Goal: Task Accomplishment & Management: Use online tool/utility

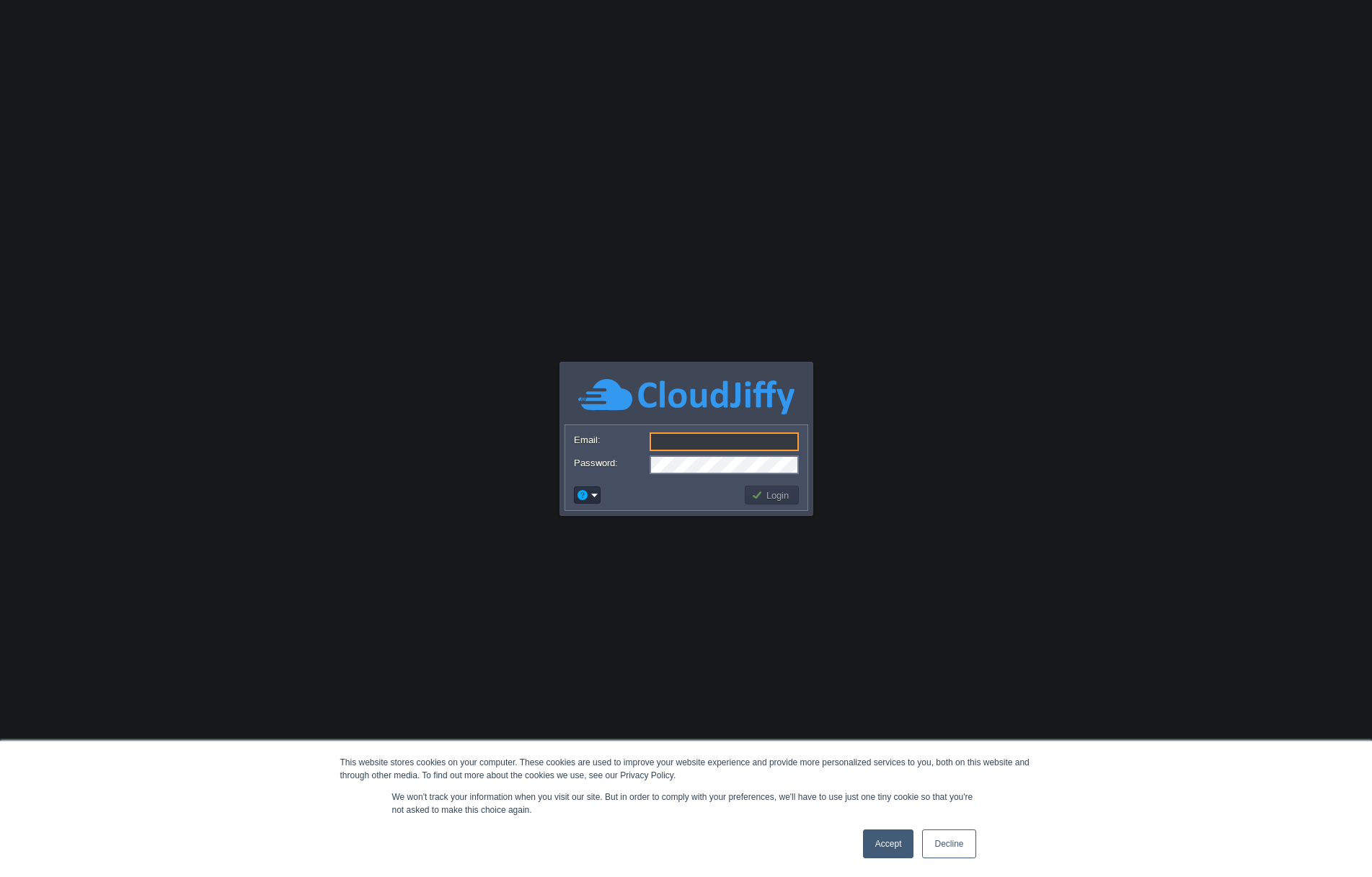
type input "[EMAIL_ADDRESS][DOMAIN_NAME]"
click at [881, 847] on link "Accept" at bounding box center [889, 843] width 51 height 29
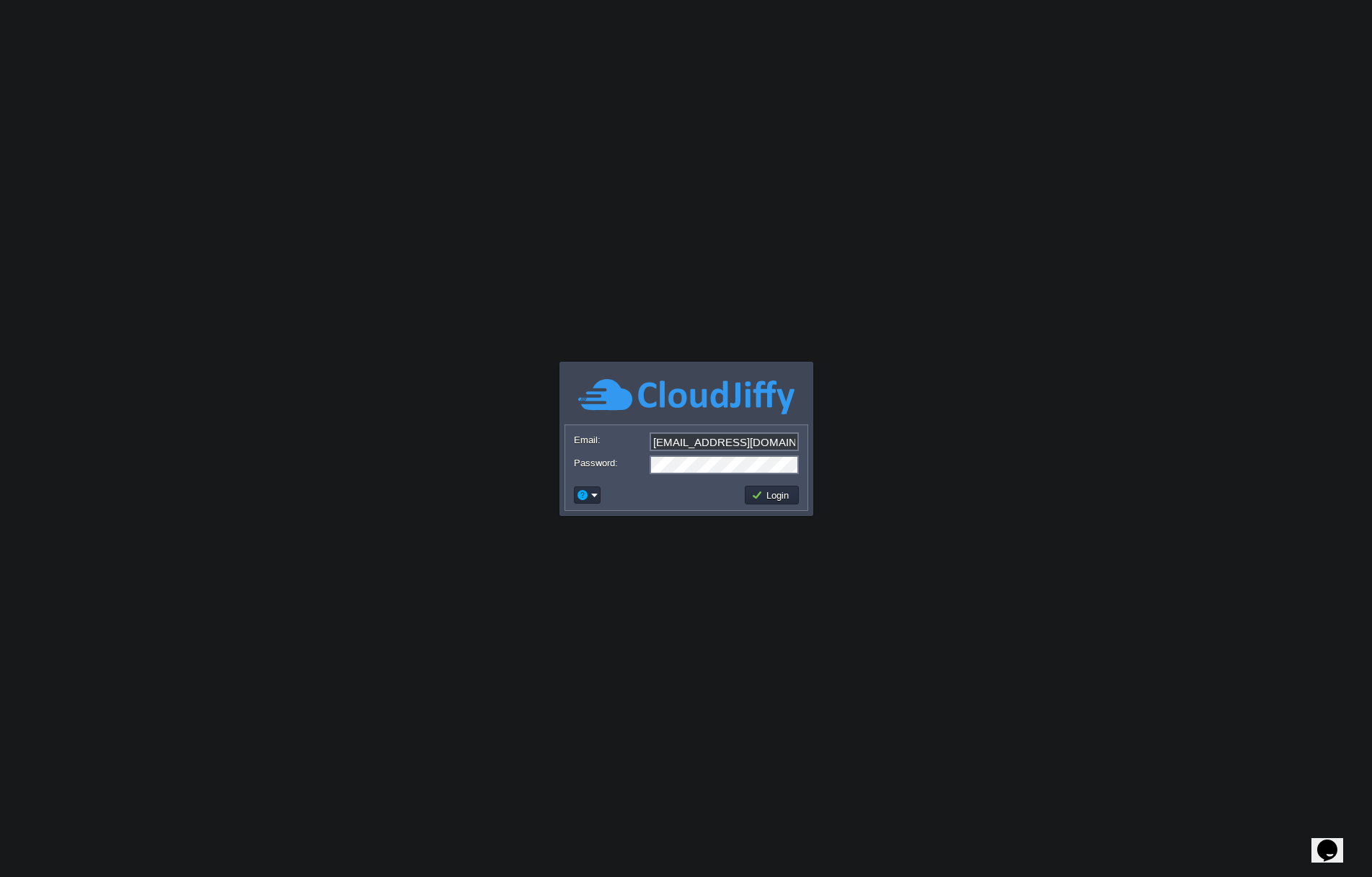
click at [775, 504] on td "Login" at bounding box center [771, 494] width 58 height 23
click at [773, 500] on button "Login" at bounding box center [772, 495] width 42 height 13
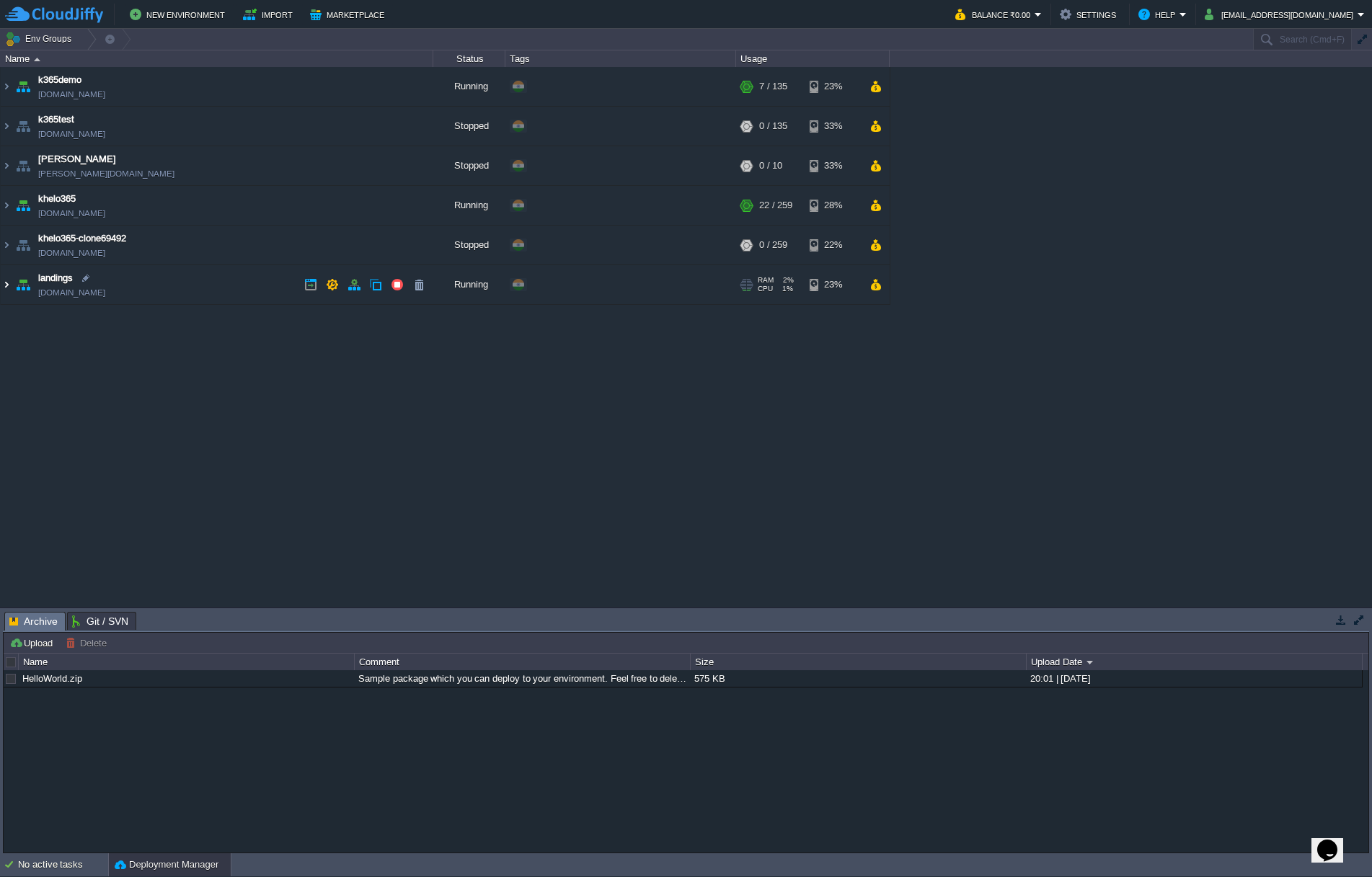
click at [8, 283] on img at bounding box center [6, 284] width 11 height 39
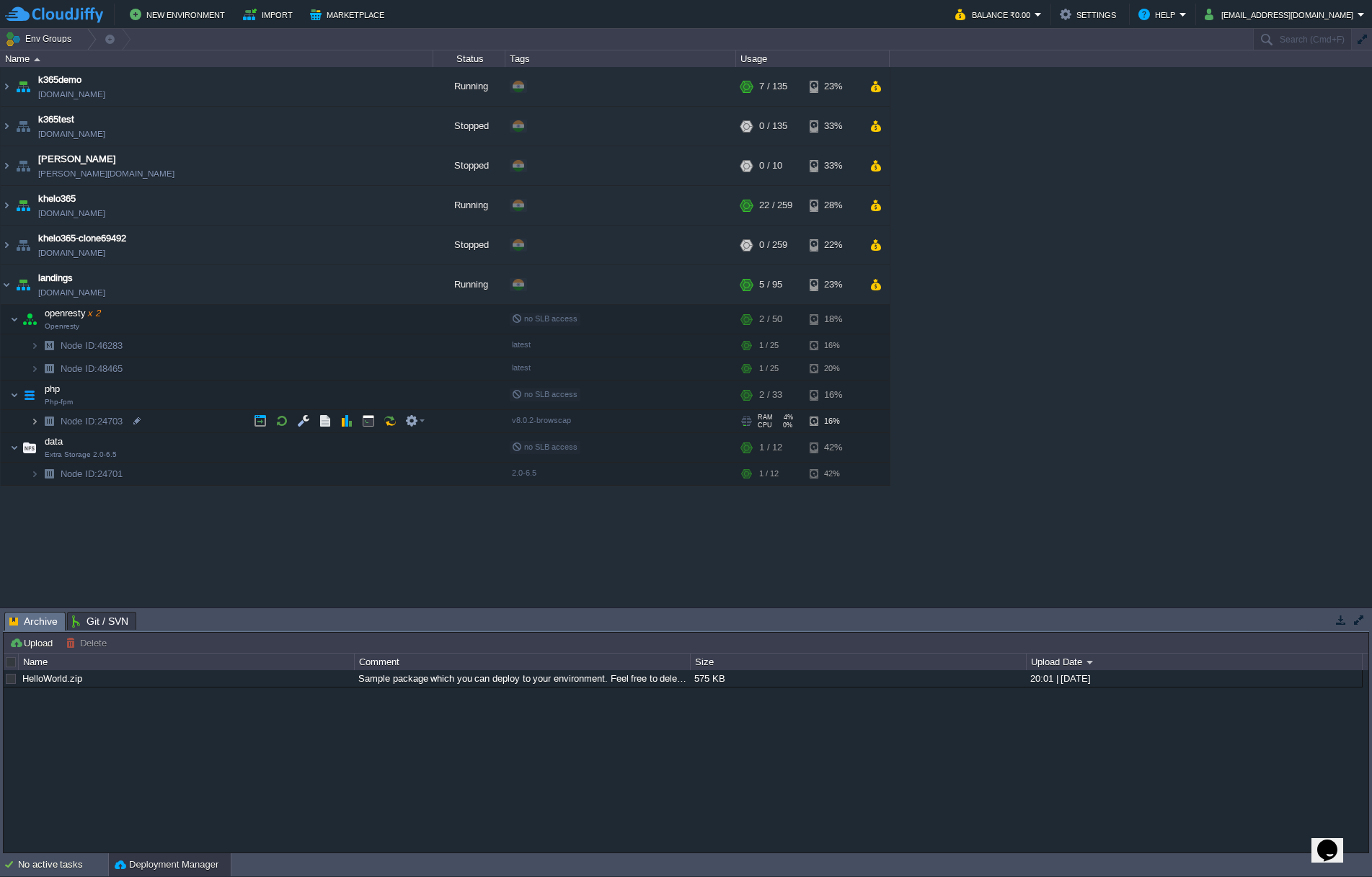
click at [33, 424] on img at bounding box center [34, 421] width 9 height 22
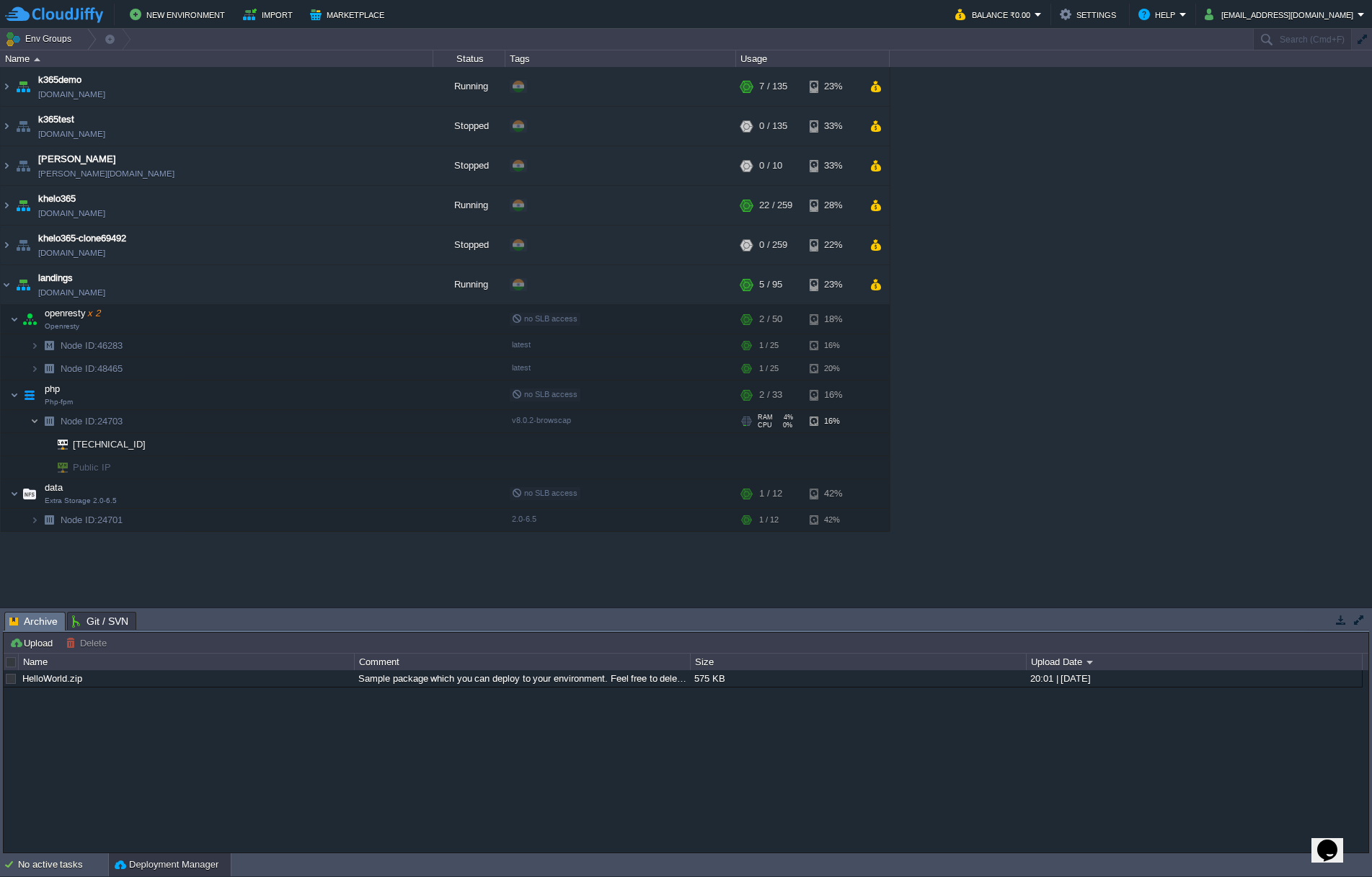
click at [33, 424] on img at bounding box center [34, 421] width 9 height 22
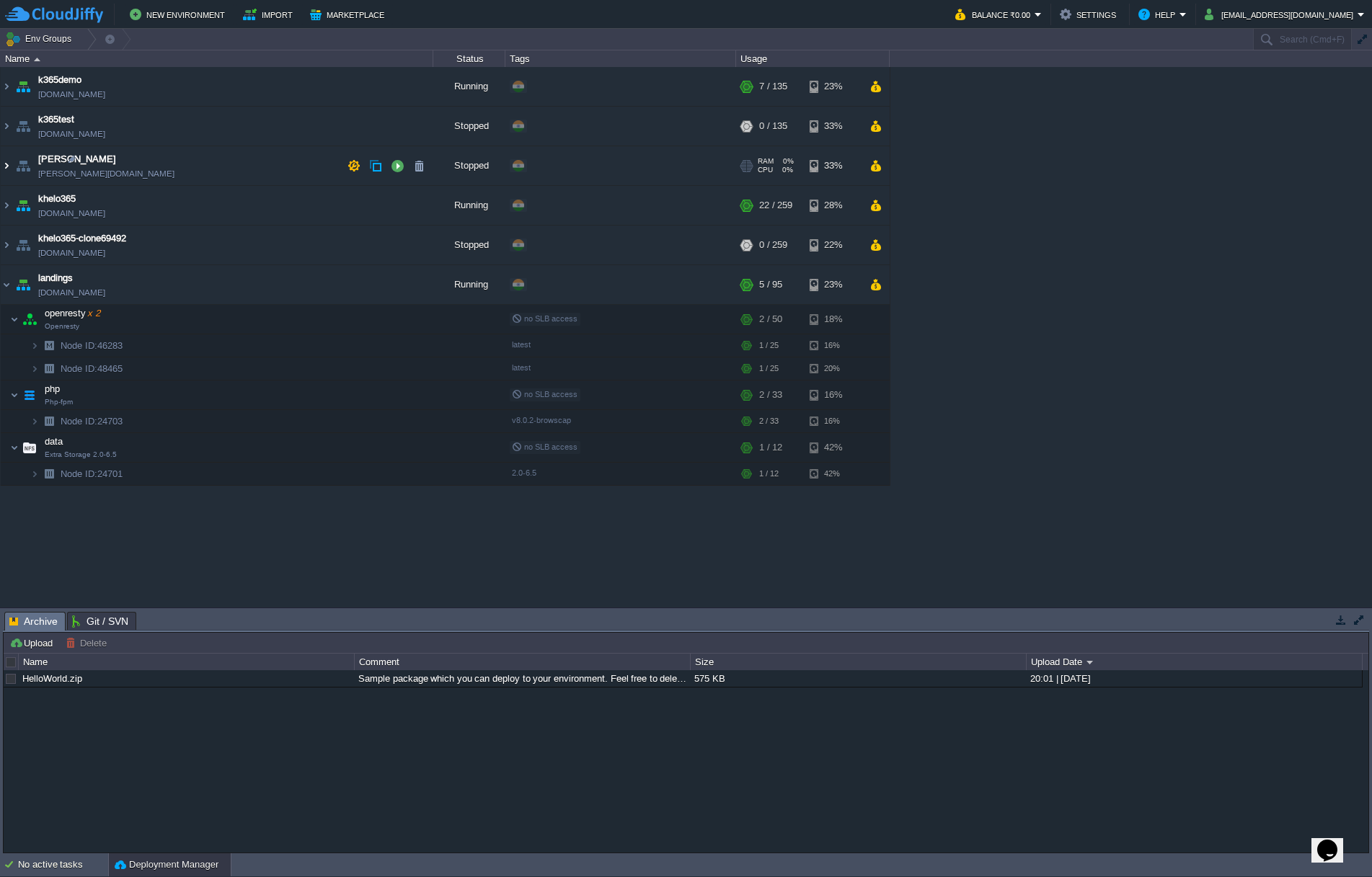
click at [8, 165] on img at bounding box center [6, 165] width 11 height 39
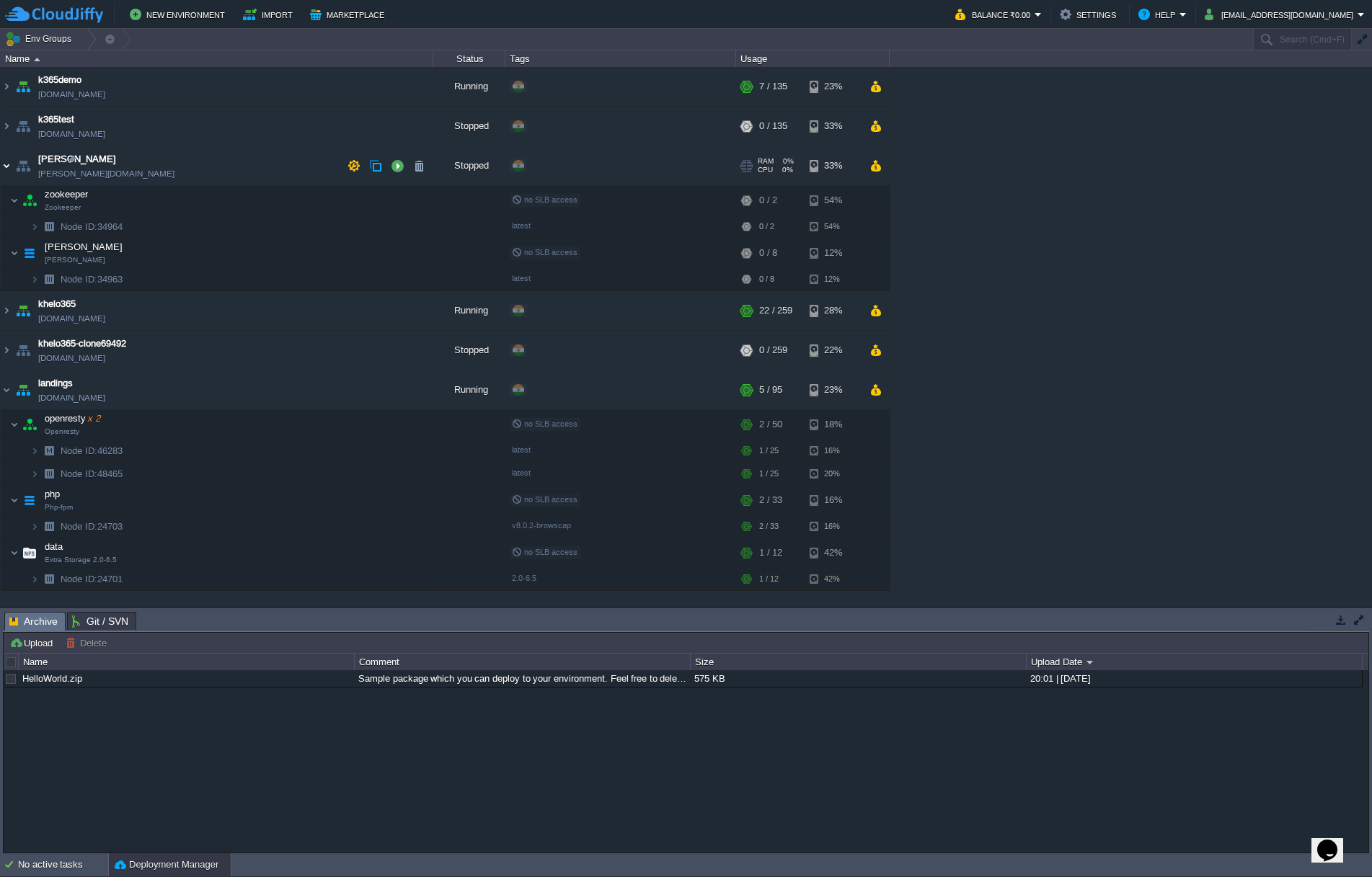
click at [8, 165] on img at bounding box center [6, 165] width 11 height 39
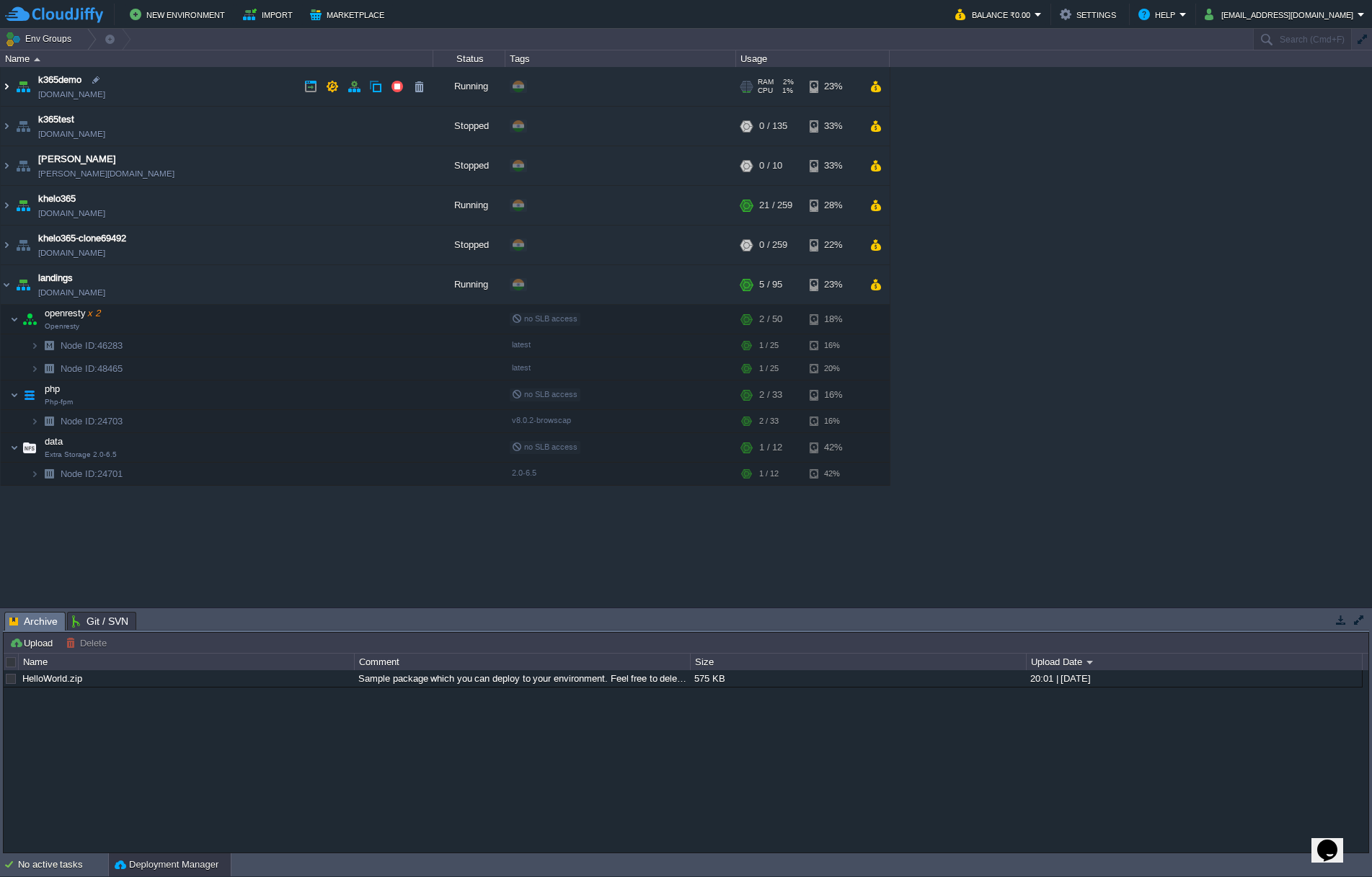
click at [6, 85] on img at bounding box center [6, 86] width 11 height 39
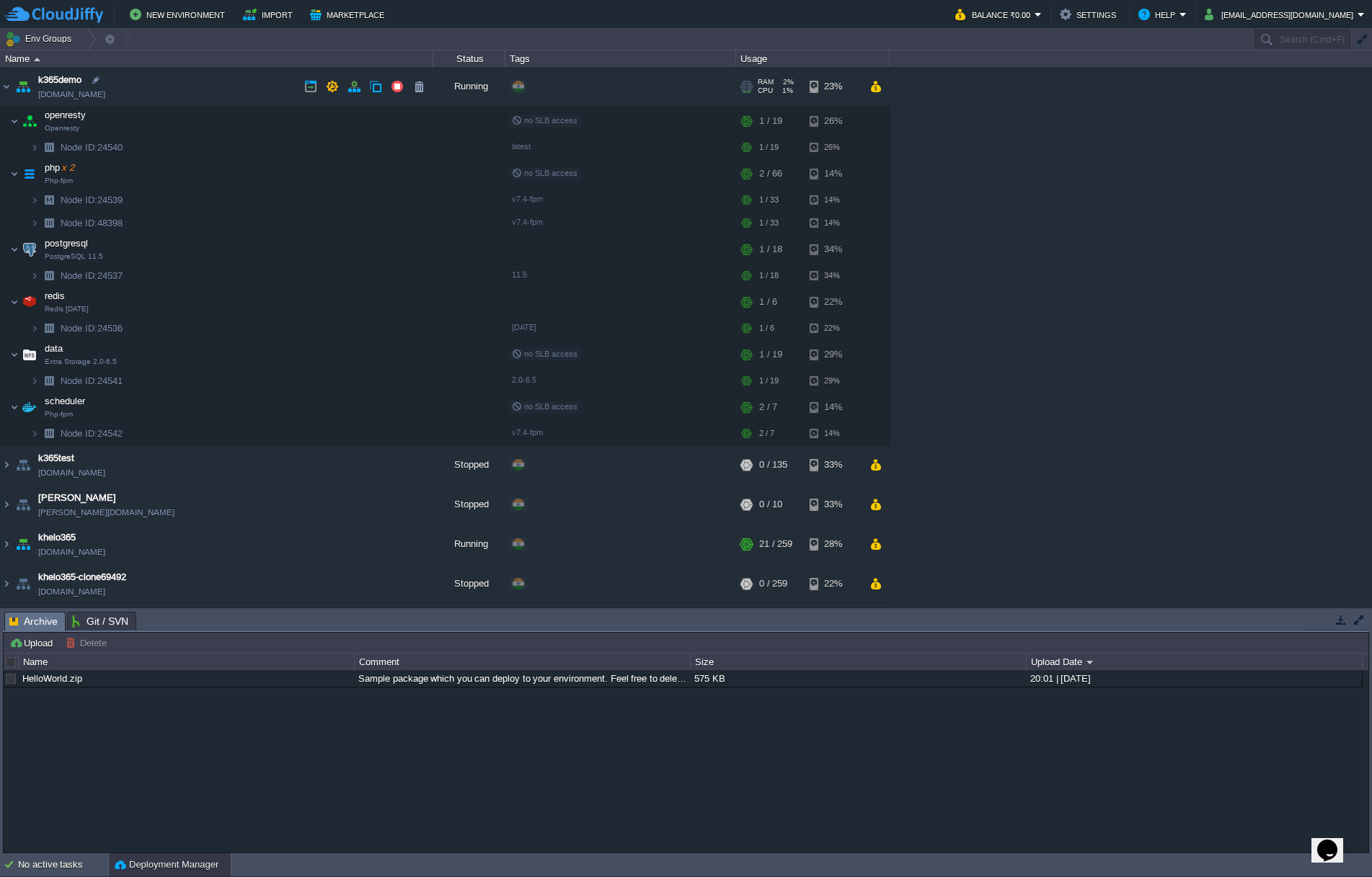
drag, startPoint x: 156, startPoint y: 93, endPoint x: 124, endPoint y: 96, distance: 32.1
click at [124, 96] on td "k365demo [DOMAIN_NAME]" at bounding box center [217, 87] width 432 height 40
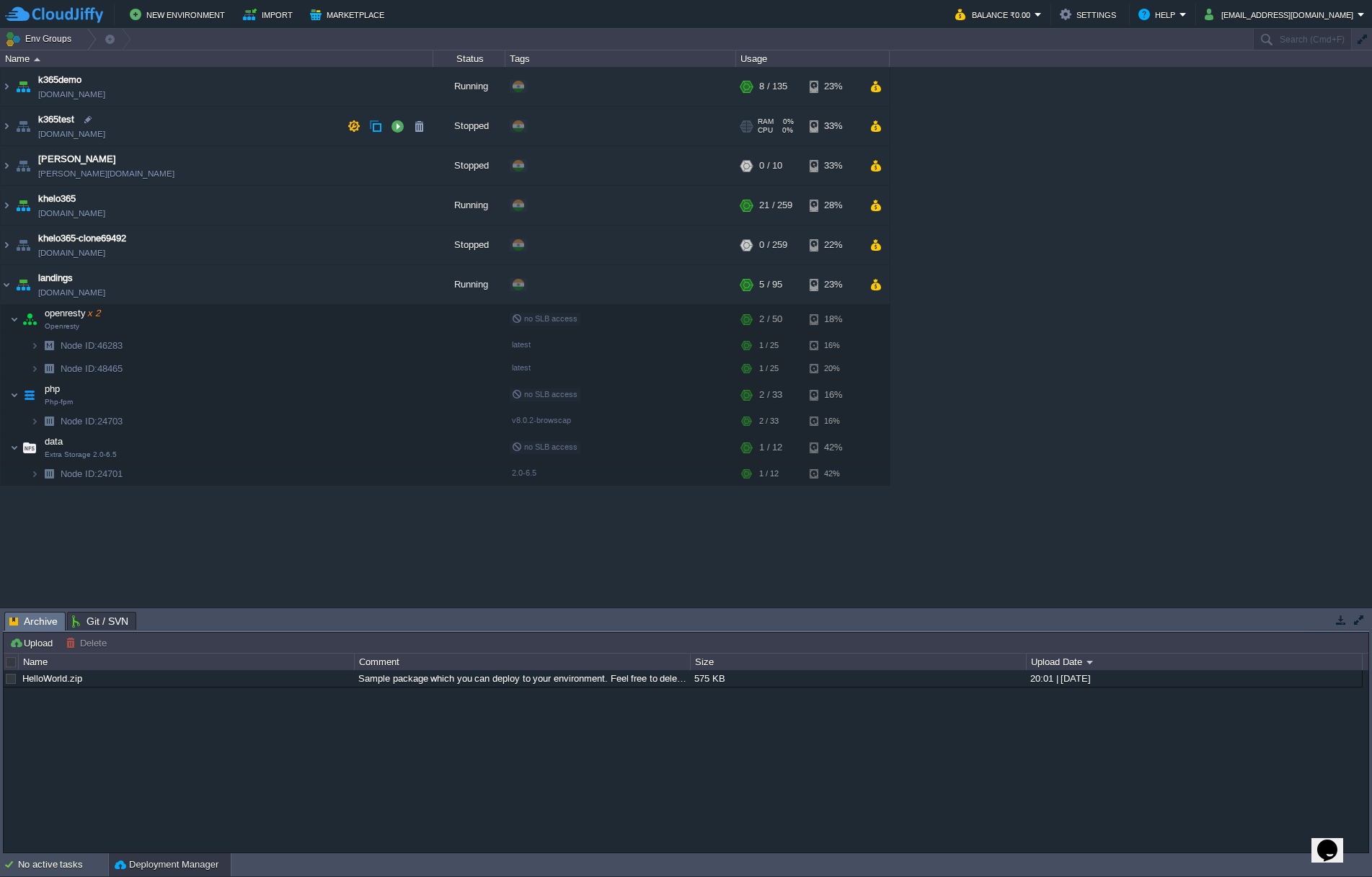
copy td "[DOMAIN_NAME]"
drag, startPoint x: 131, startPoint y: 296, endPoint x: 117, endPoint y: 294, distance: 14.1
click at [117, 294] on td "landings [DOMAIN_NAME]" at bounding box center [217, 285] width 432 height 40
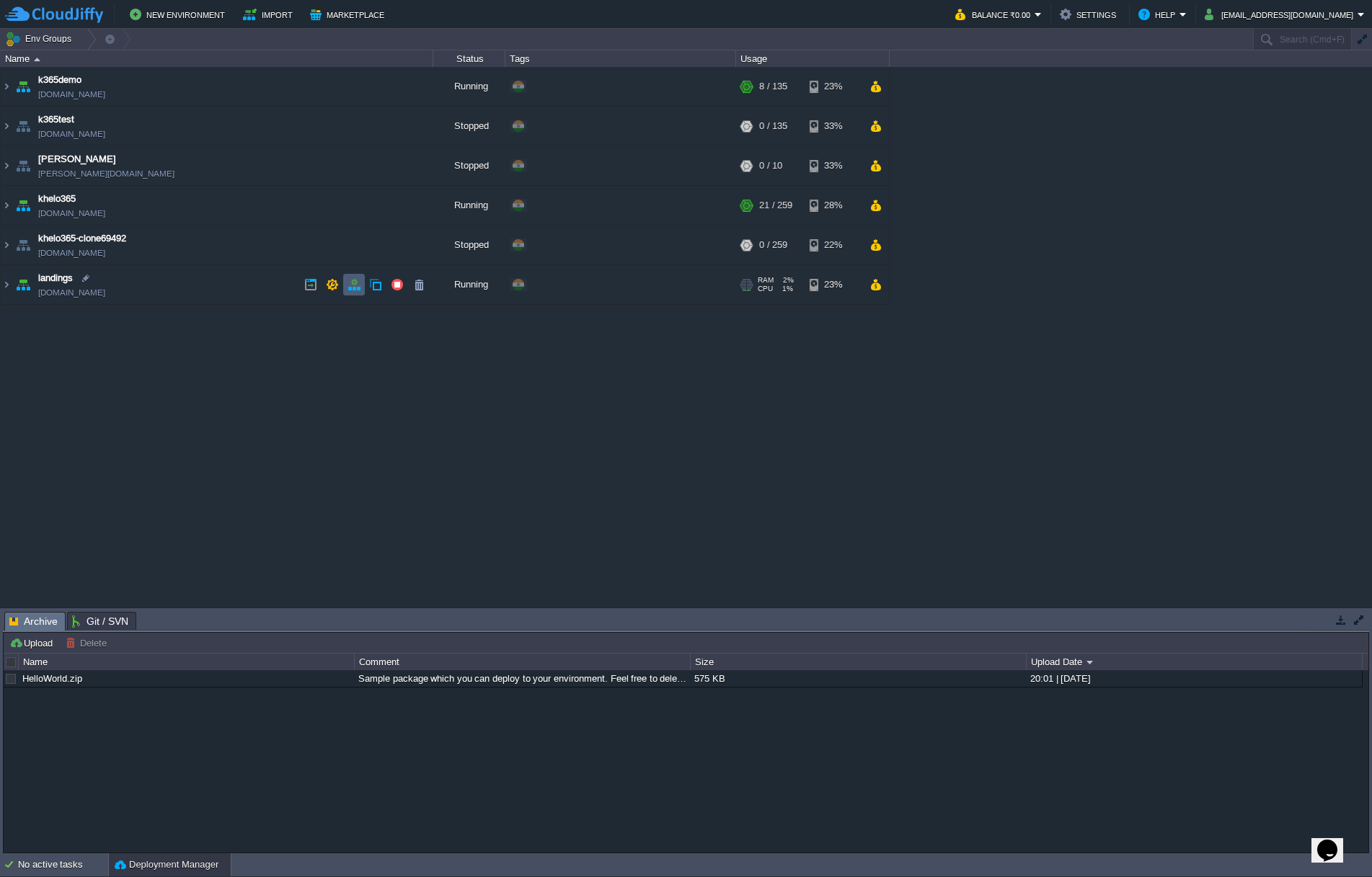
copy td "[DOMAIN_NAME]"
click at [8, 282] on img at bounding box center [6, 284] width 11 height 39
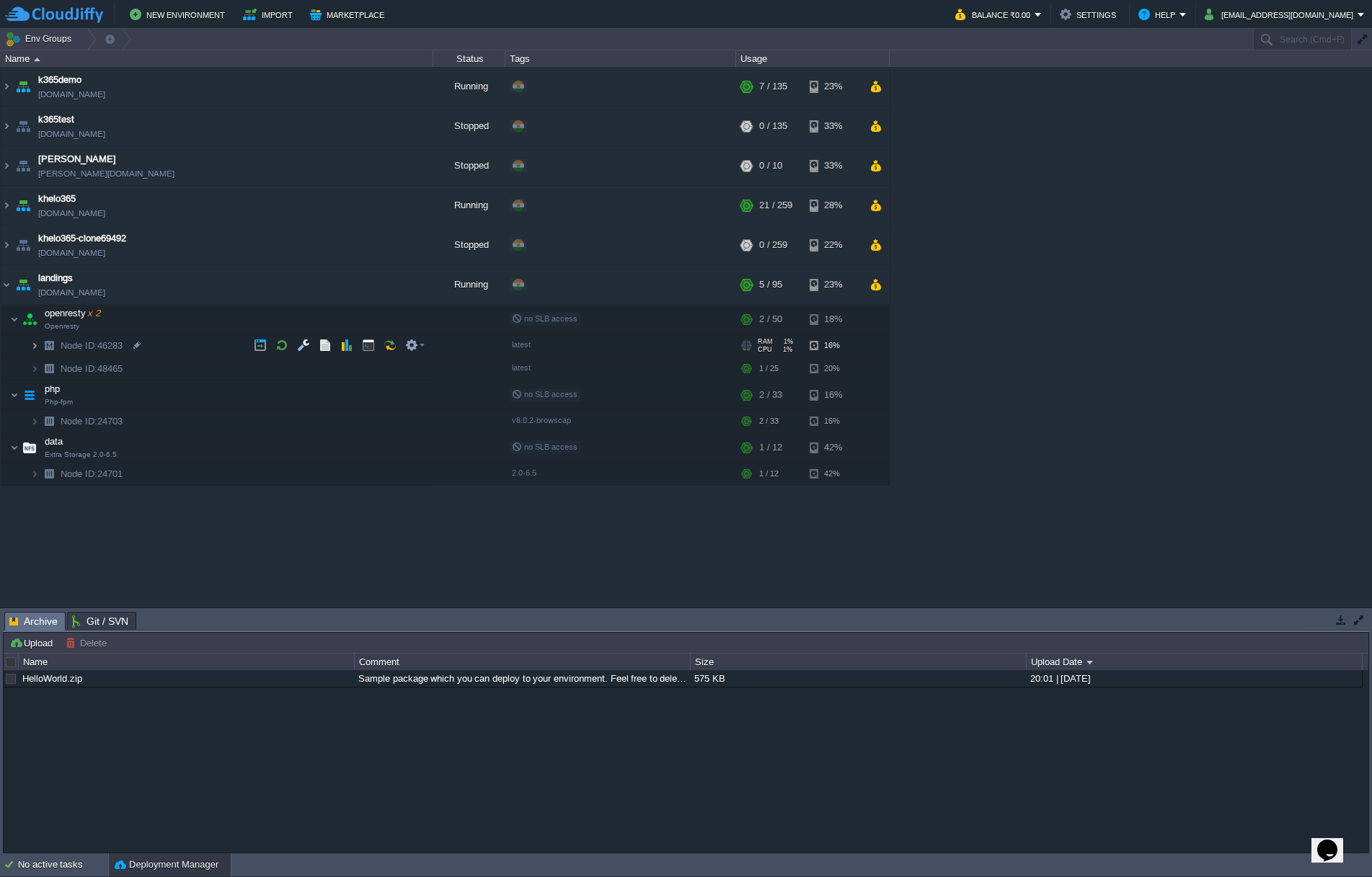
click at [35, 343] on img at bounding box center [34, 346] width 9 height 22
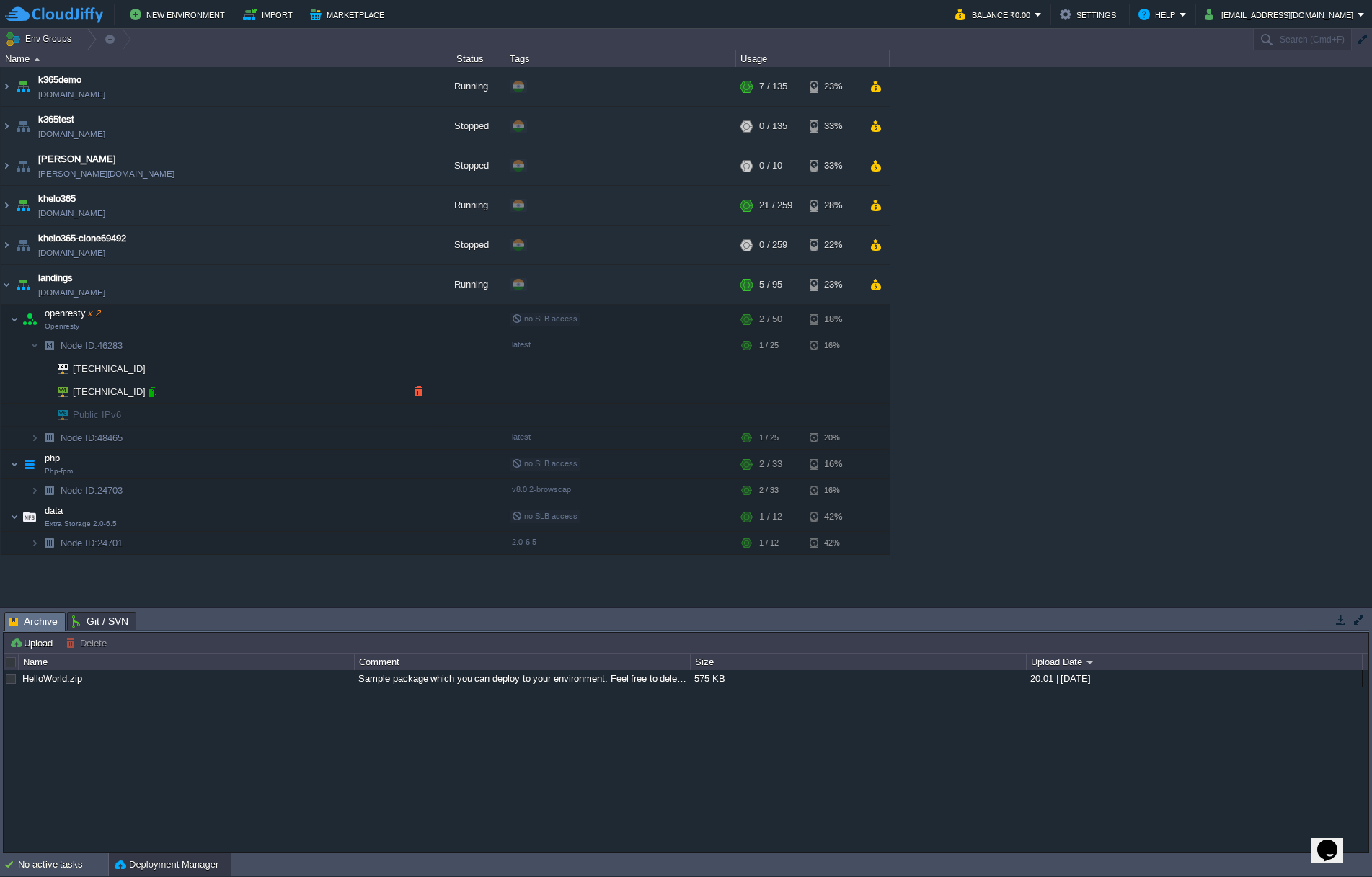
click at [149, 393] on div at bounding box center [152, 392] width 13 height 13
click at [36, 489] on img at bounding box center [34, 490] width 9 height 22
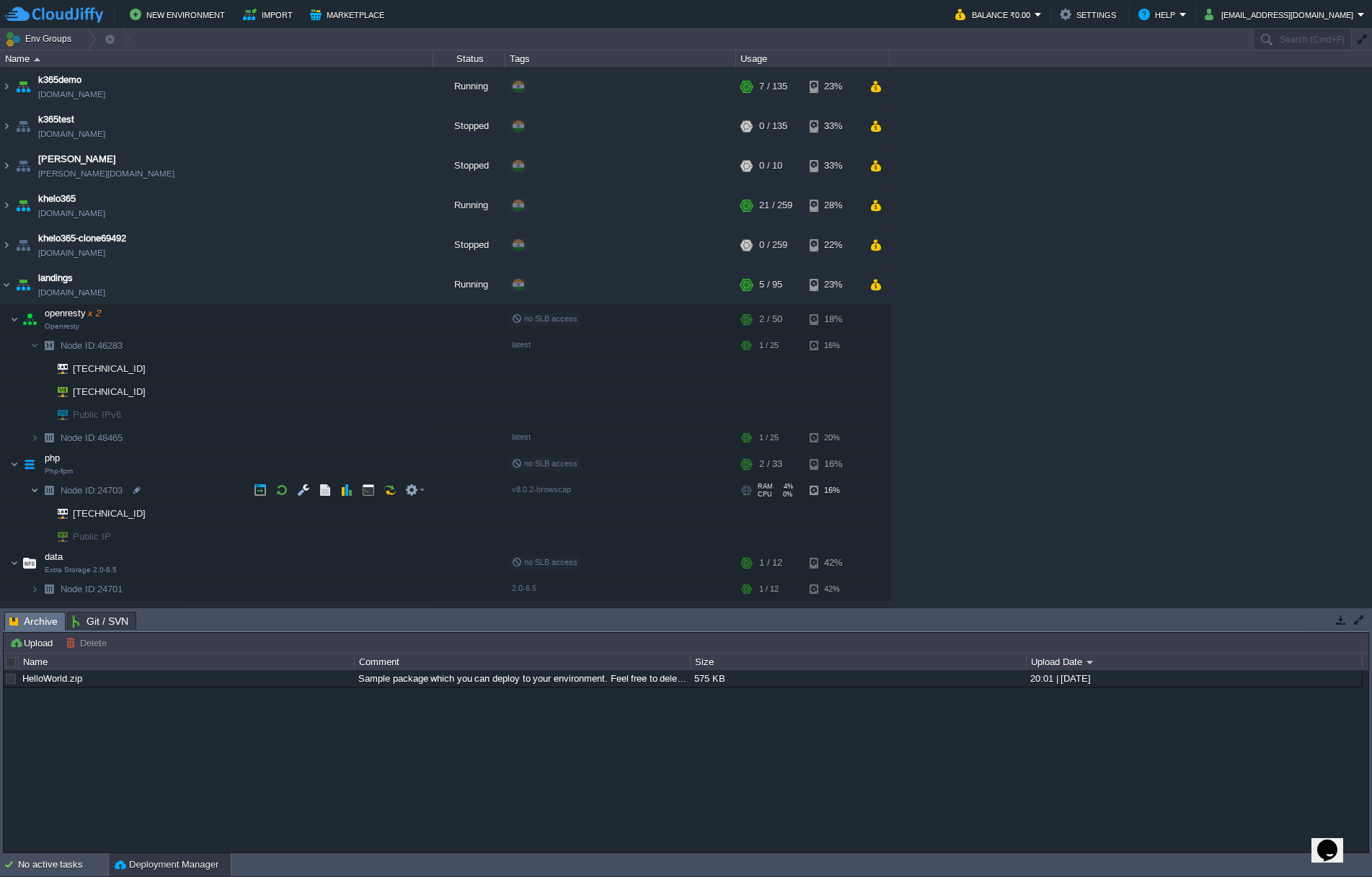
click at [35, 489] on img at bounding box center [34, 490] width 9 height 22
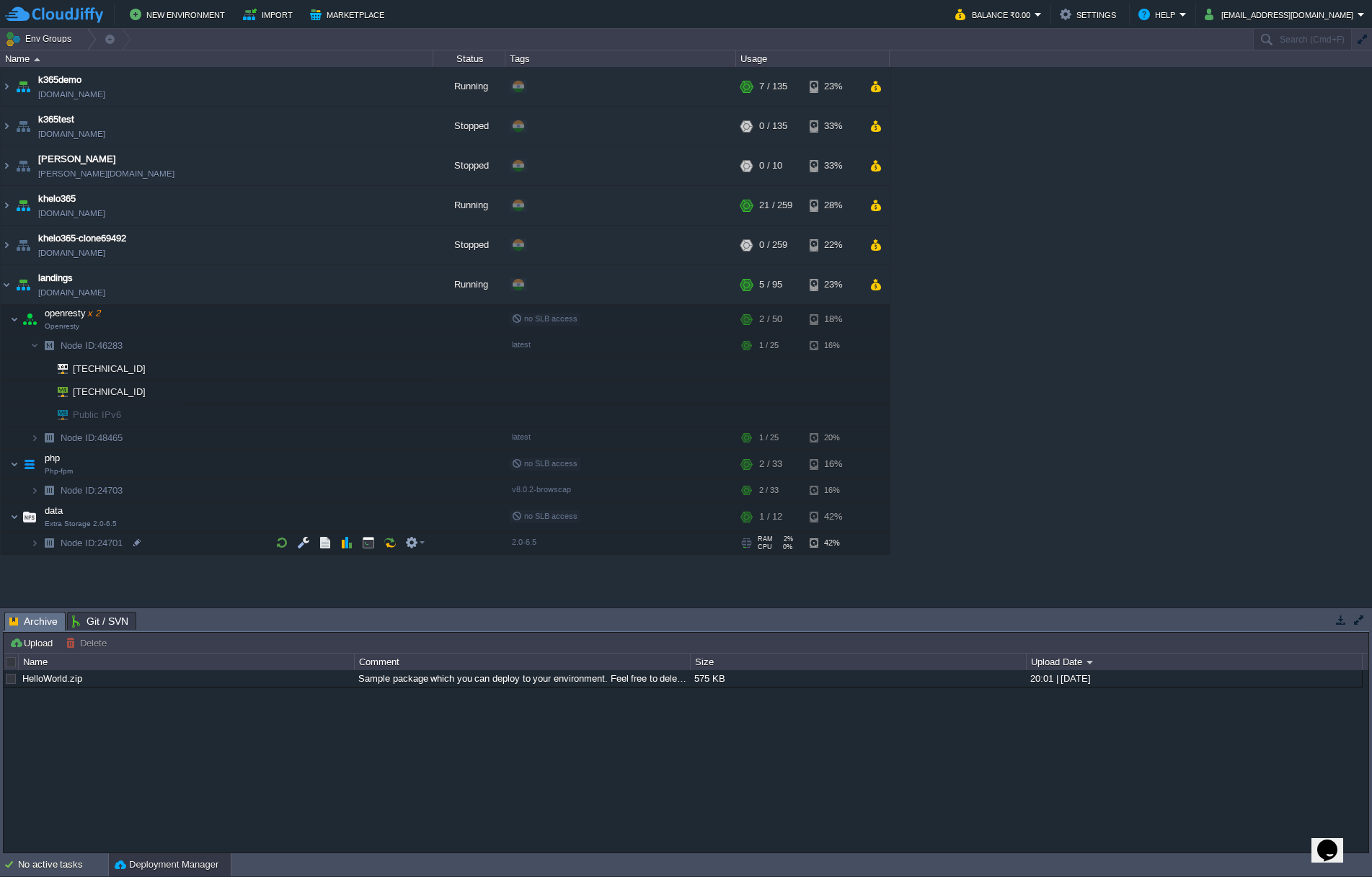
click at [39, 544] on img at bounding box center [49, 543] width 20 height 22
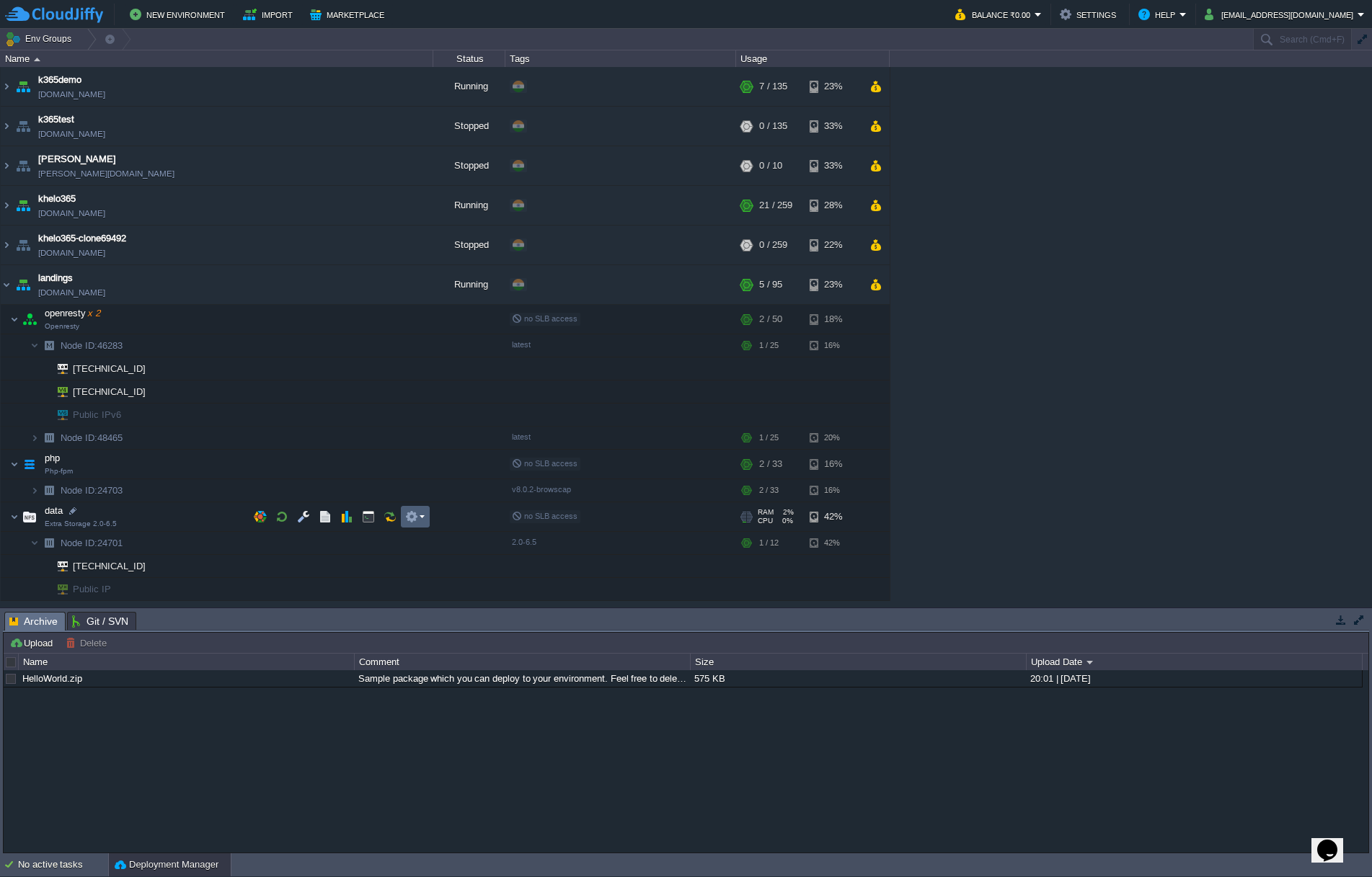
click at [423, 519] on em at bounding box center [415, 517] width 19 height 13
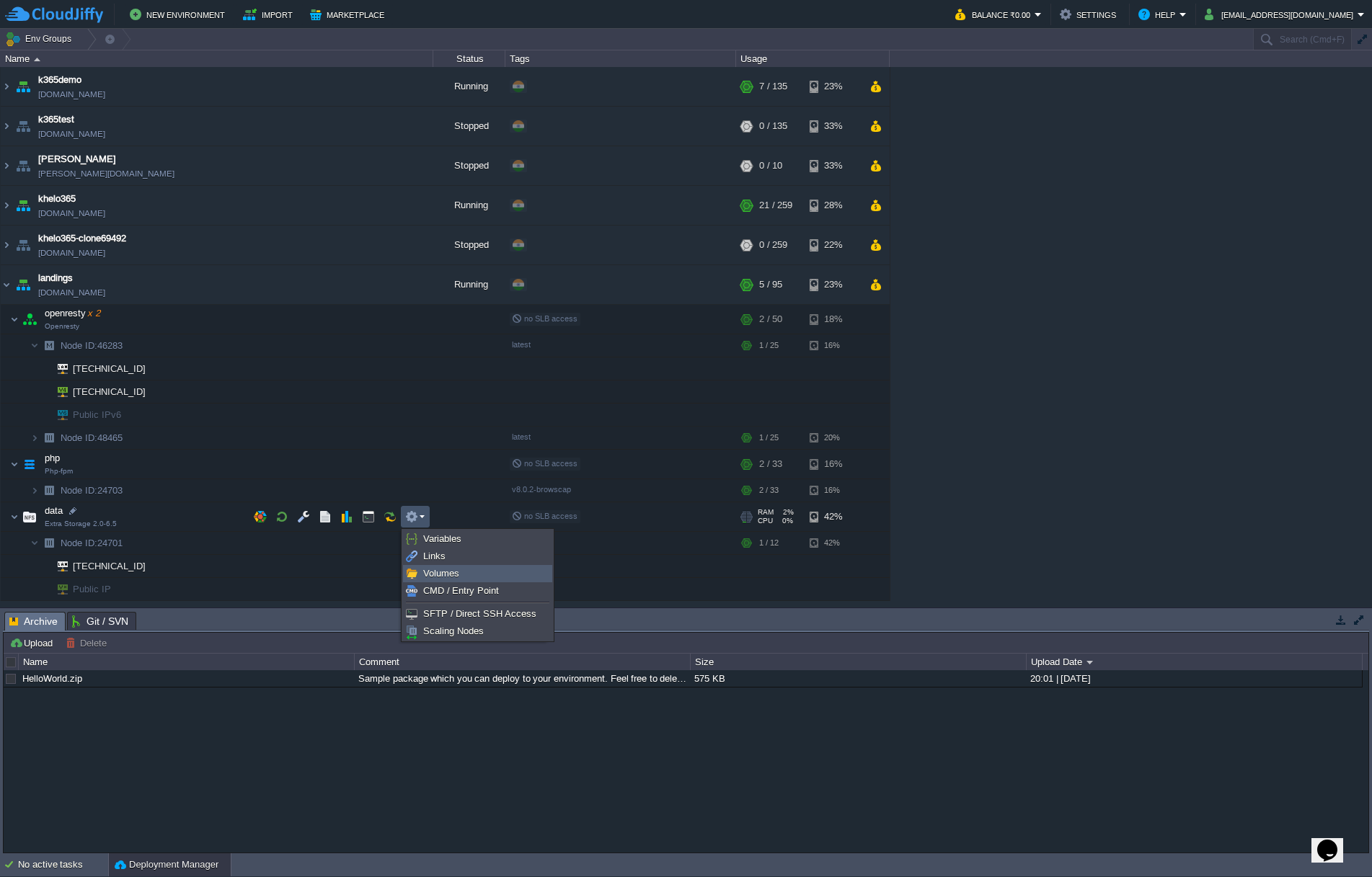
click at [454, 570] on span "Volumes" at bounding box center [441, 573] width 36 height 11
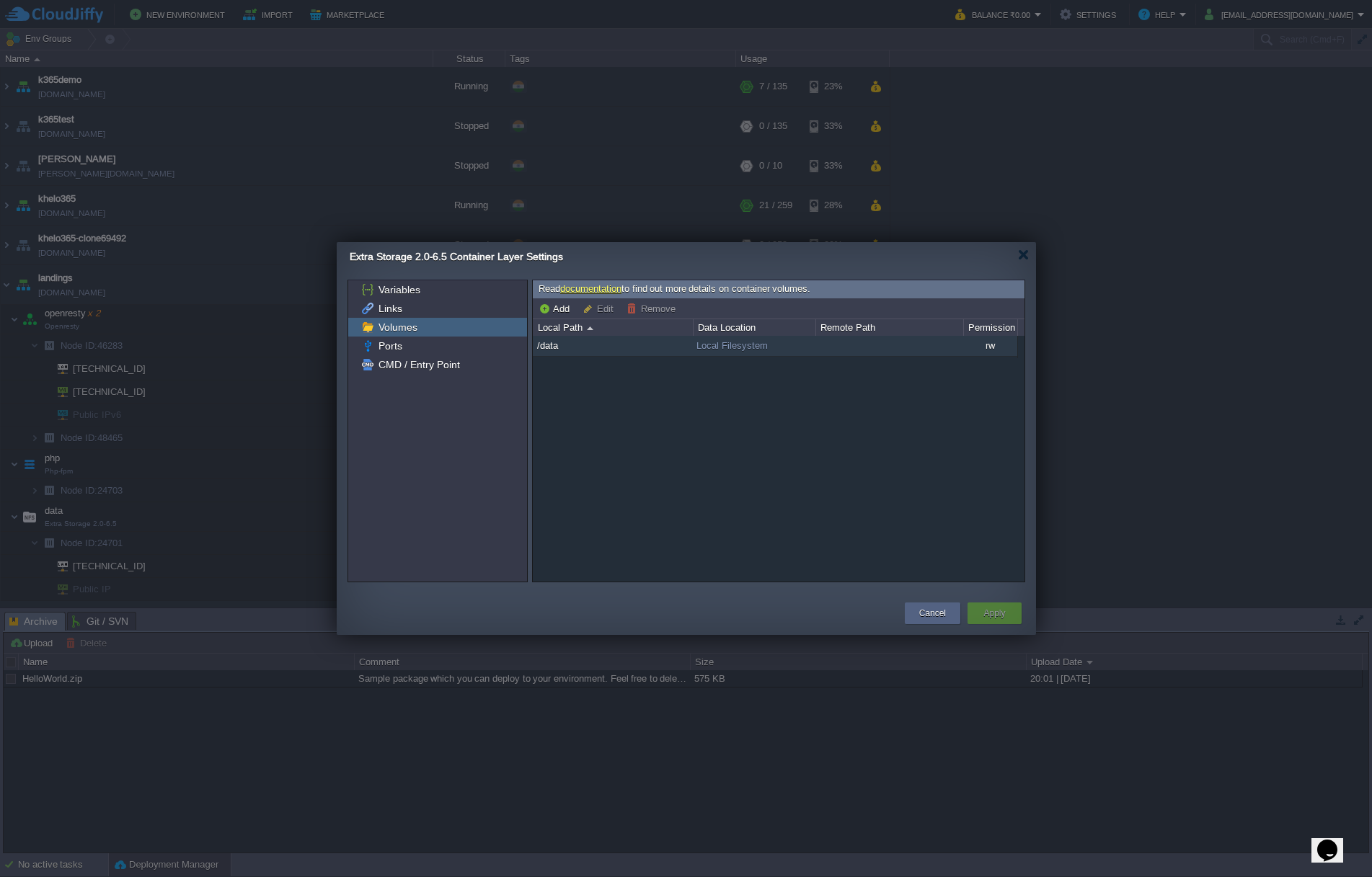
click at [573, 346] on td "/data" at bounding box center [613, 346] width 160 height 21
click at [539, 349] on span "/data" at bounding box center [547, 345] width 25 height 12
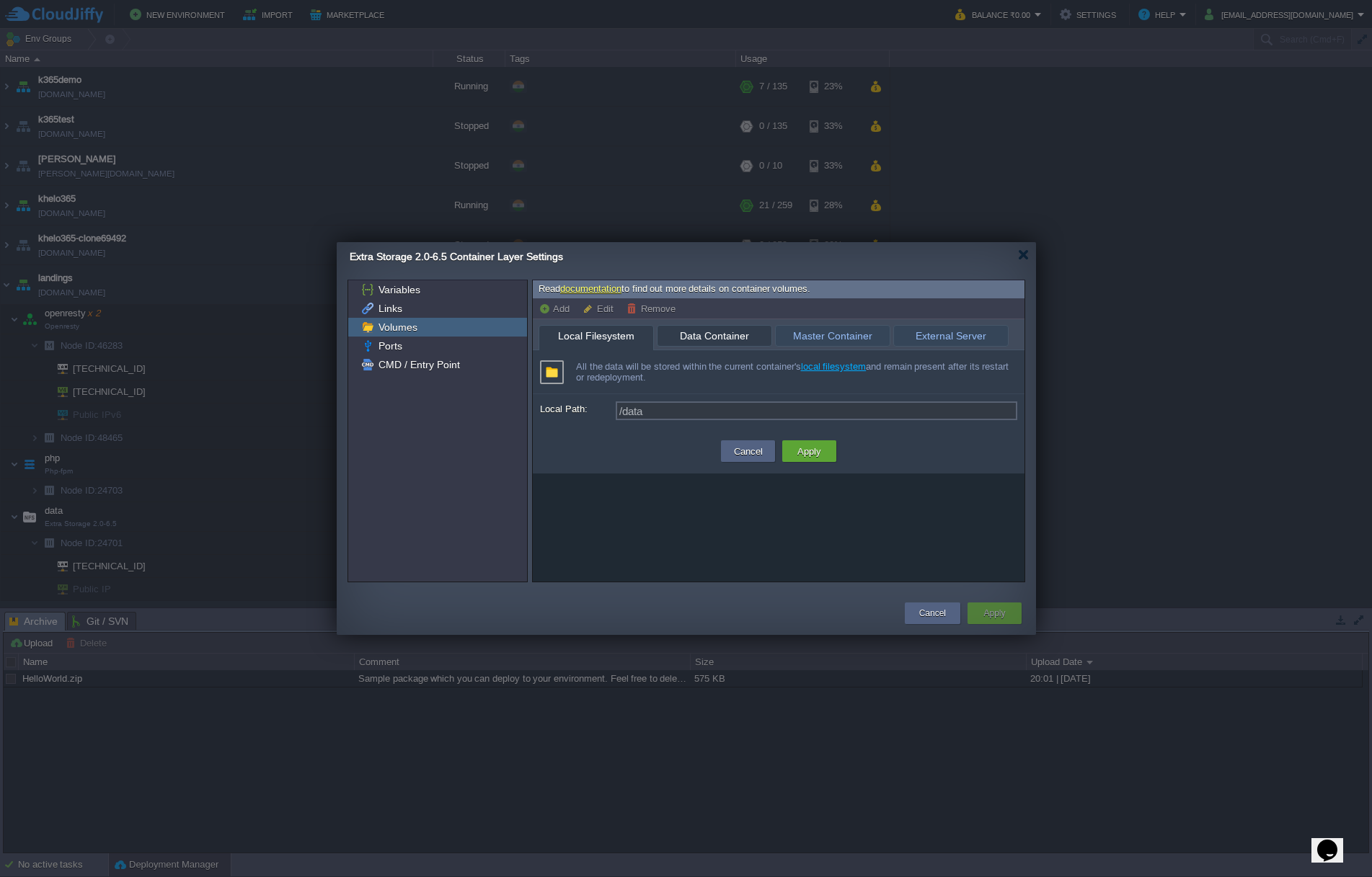
click at [740, 340] on span "Data Container" at bounding box center [714, 335] width 99 height 20
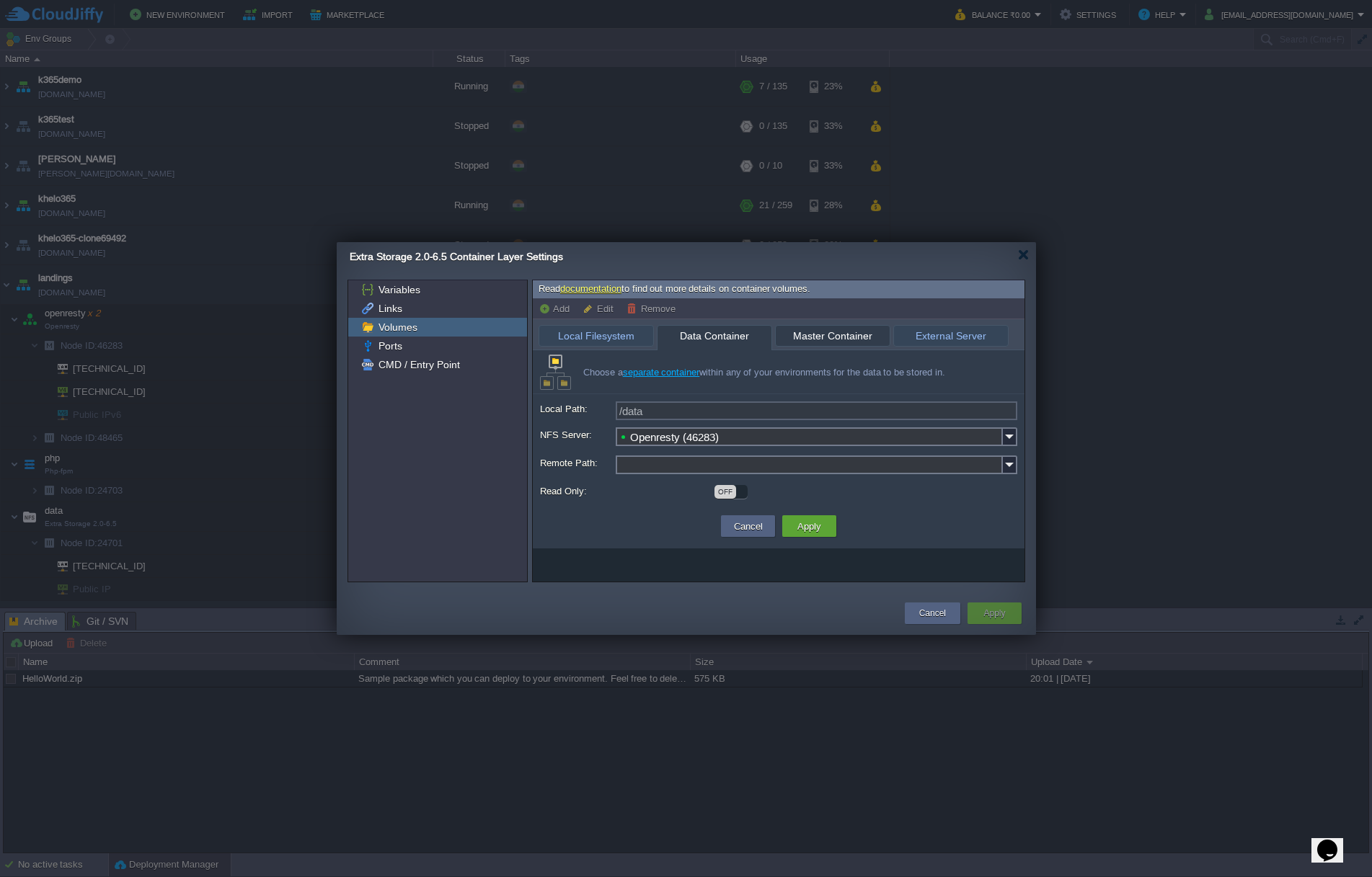
type input "Extra Storage 2.0-6.5 (24701)"
type input "/data"
click at [829, 333] on span "Master Container" at bounding box center [833, 336] width 99 height 21
type input "Server Domain or IP"
click at [932, 335] on span "External Server" at bounding box center [951, 336] width 99 height 21
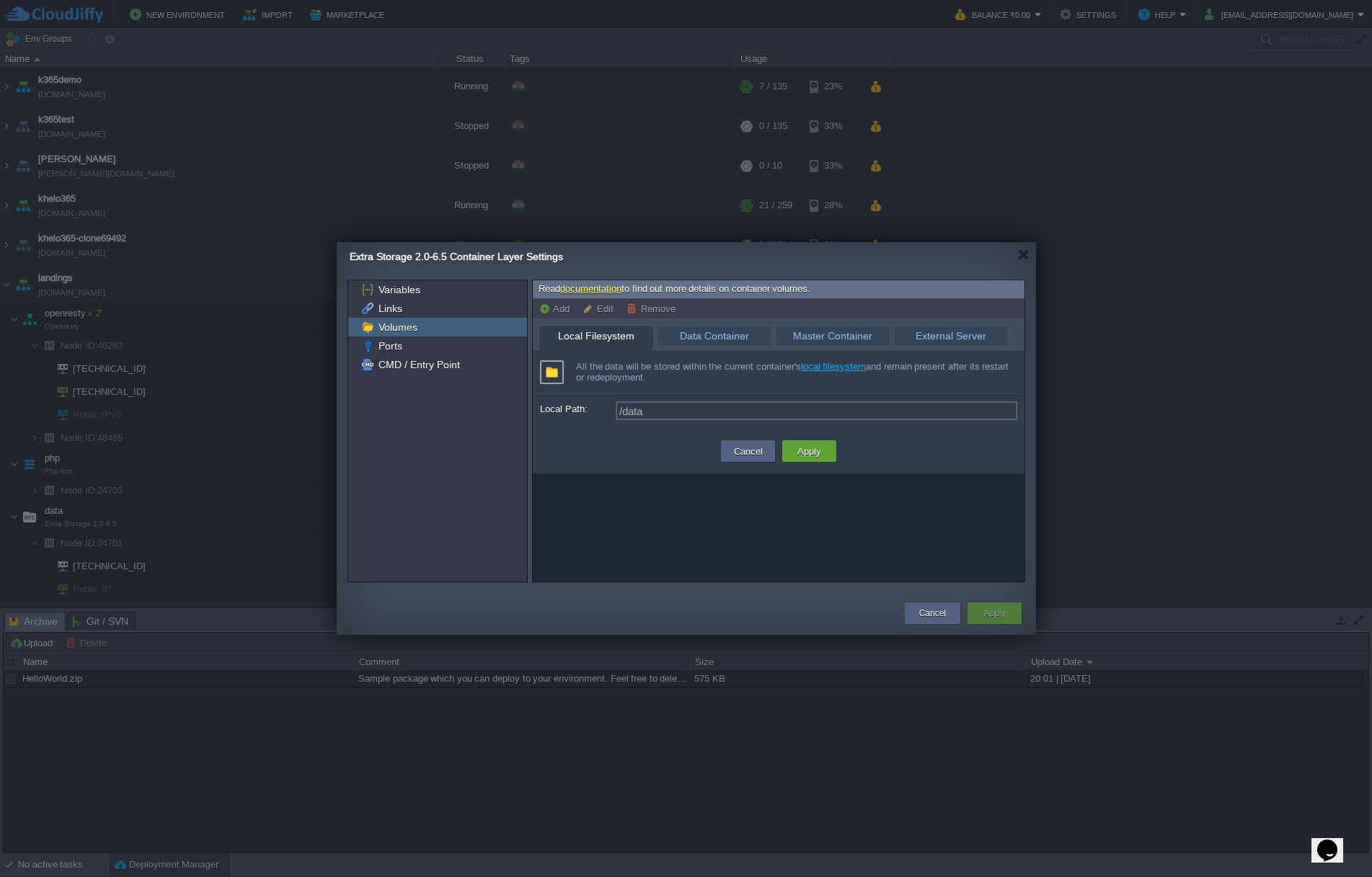
click at [619, 335] on span "Local Filesystem" at bounding box center [596, 336] width 99 height 21
click at [937, 613] on button "Cancel" at bounding box center [932, 613] width 26 height 14
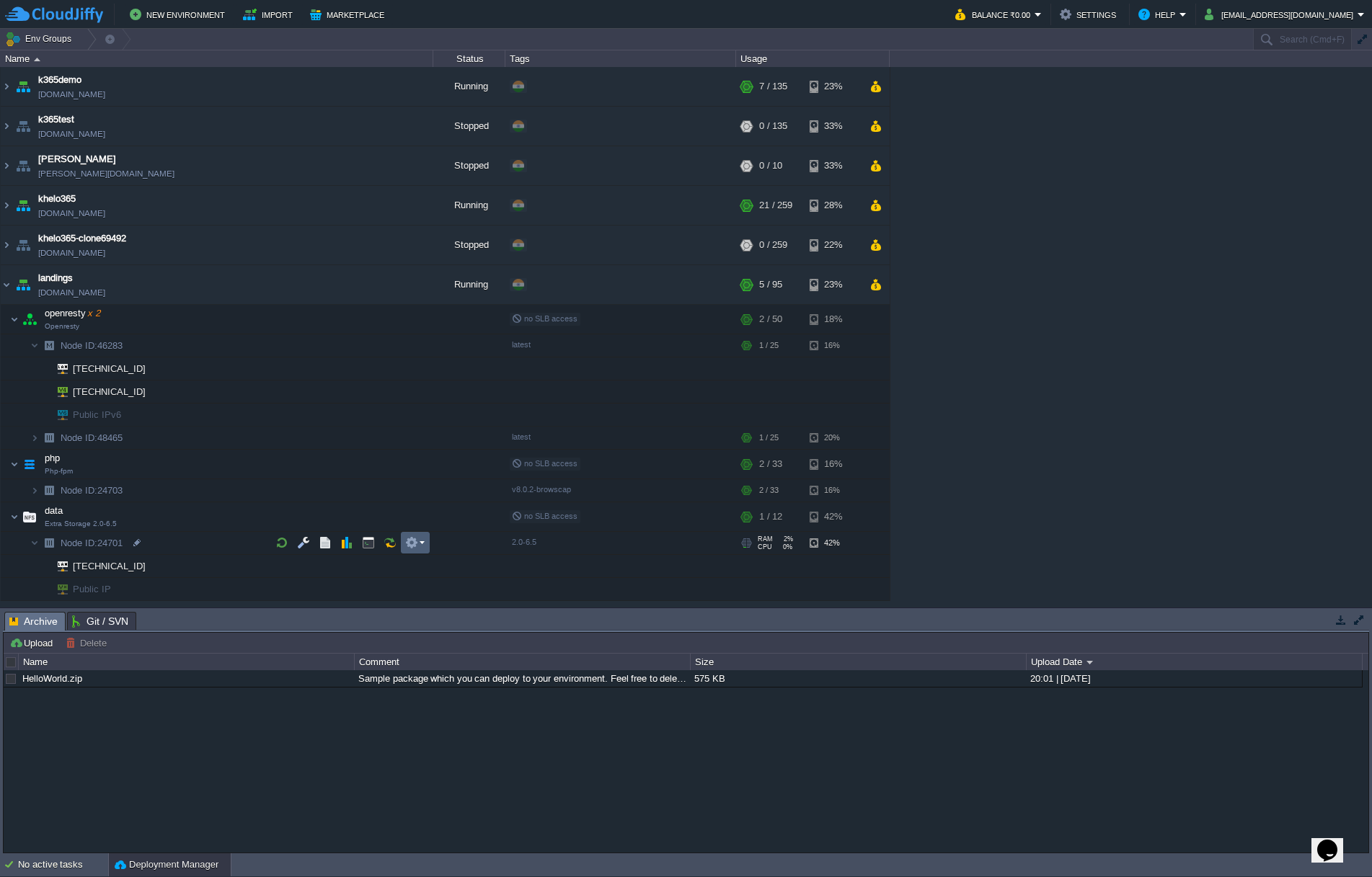
click at [424, 542] on td at bounding box center [416, 542] width 29 height 22
click at [352, 544] on button "button" at bounding box center [347, 542] width 13 height 13
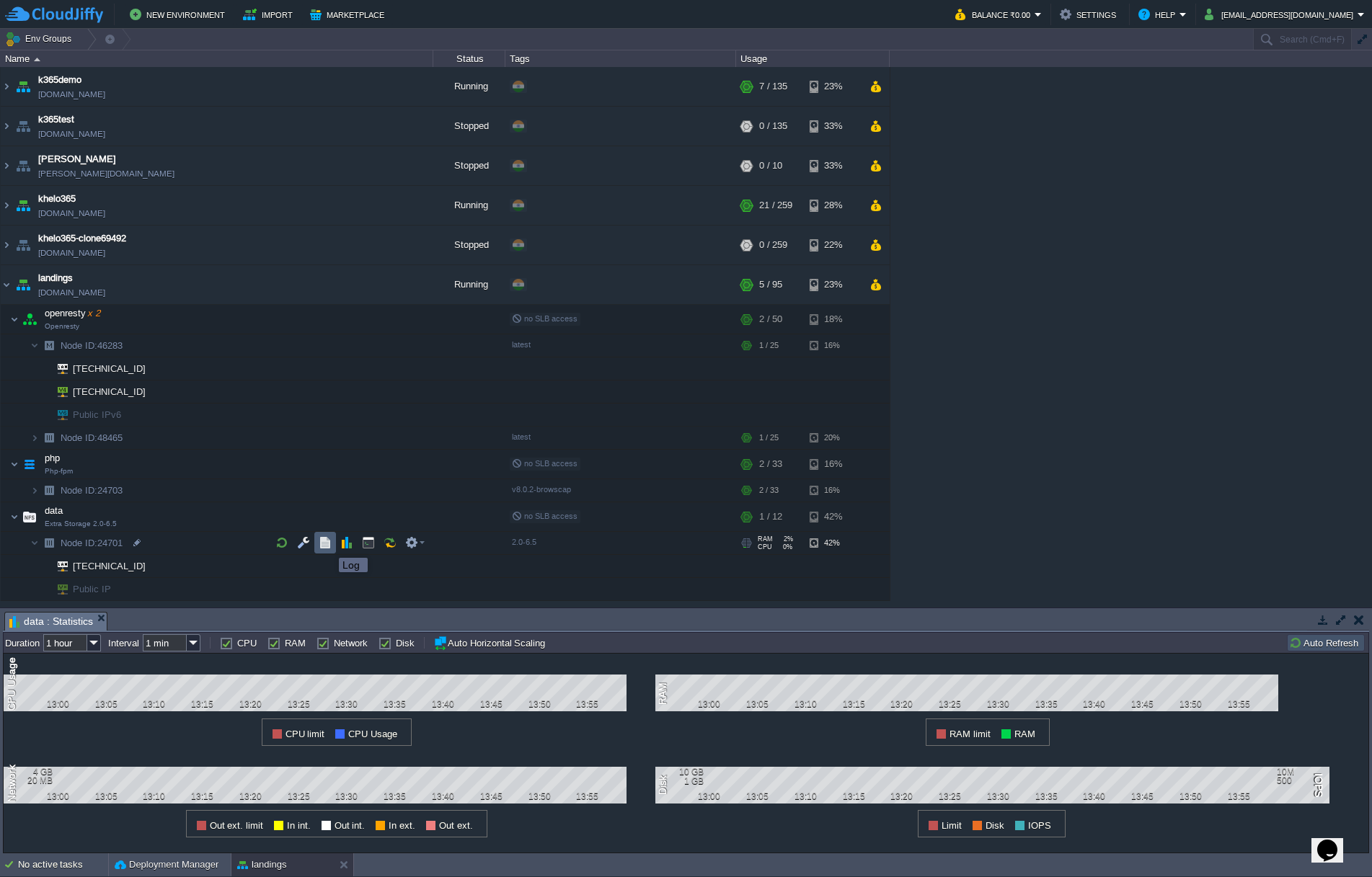
click at [328, 545] on button "button" at bounding box center [325, 542] width 13 height 13
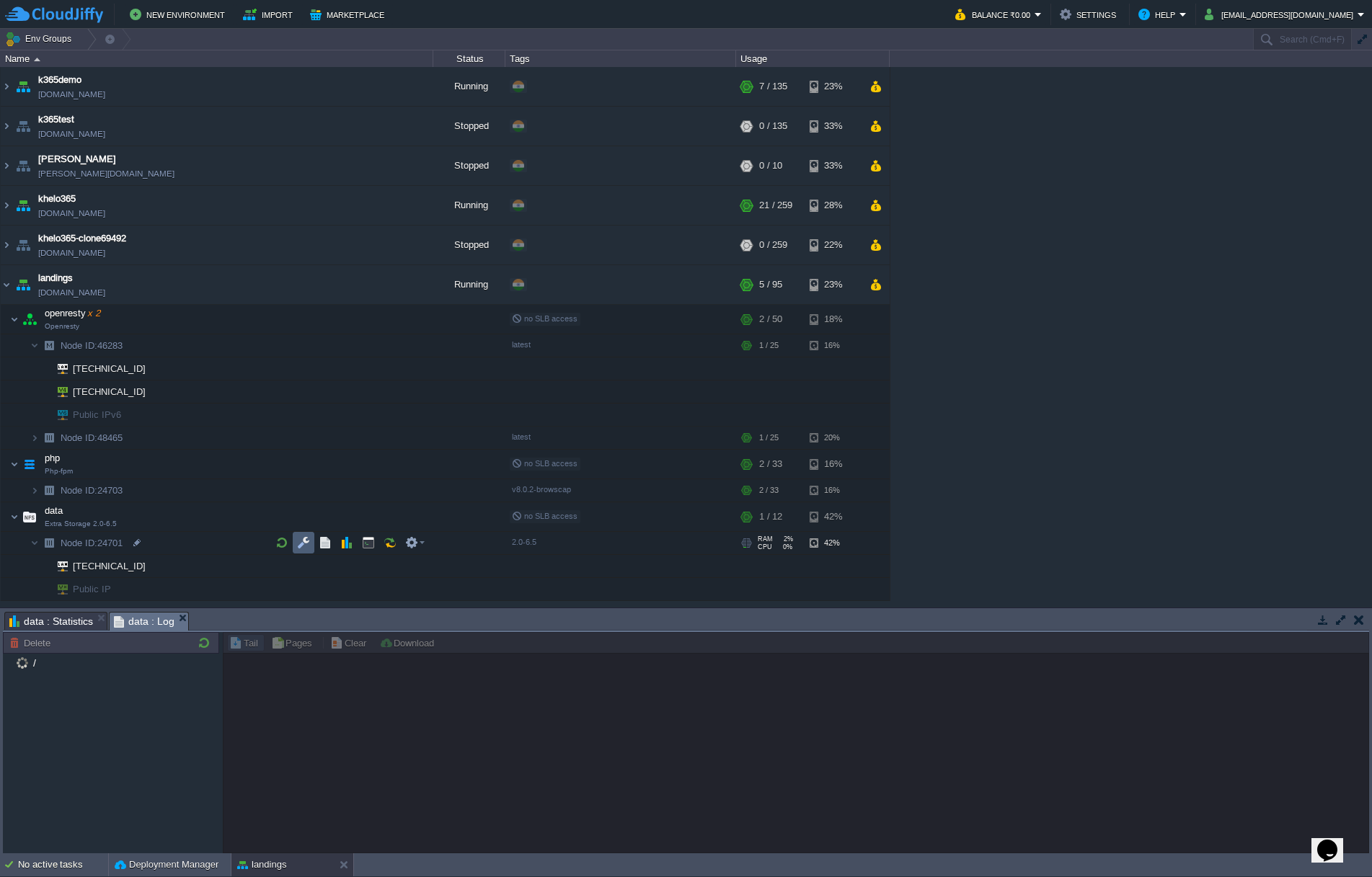
click at [292, 546] on td at bounding box center [303, 542] width 22 height 22
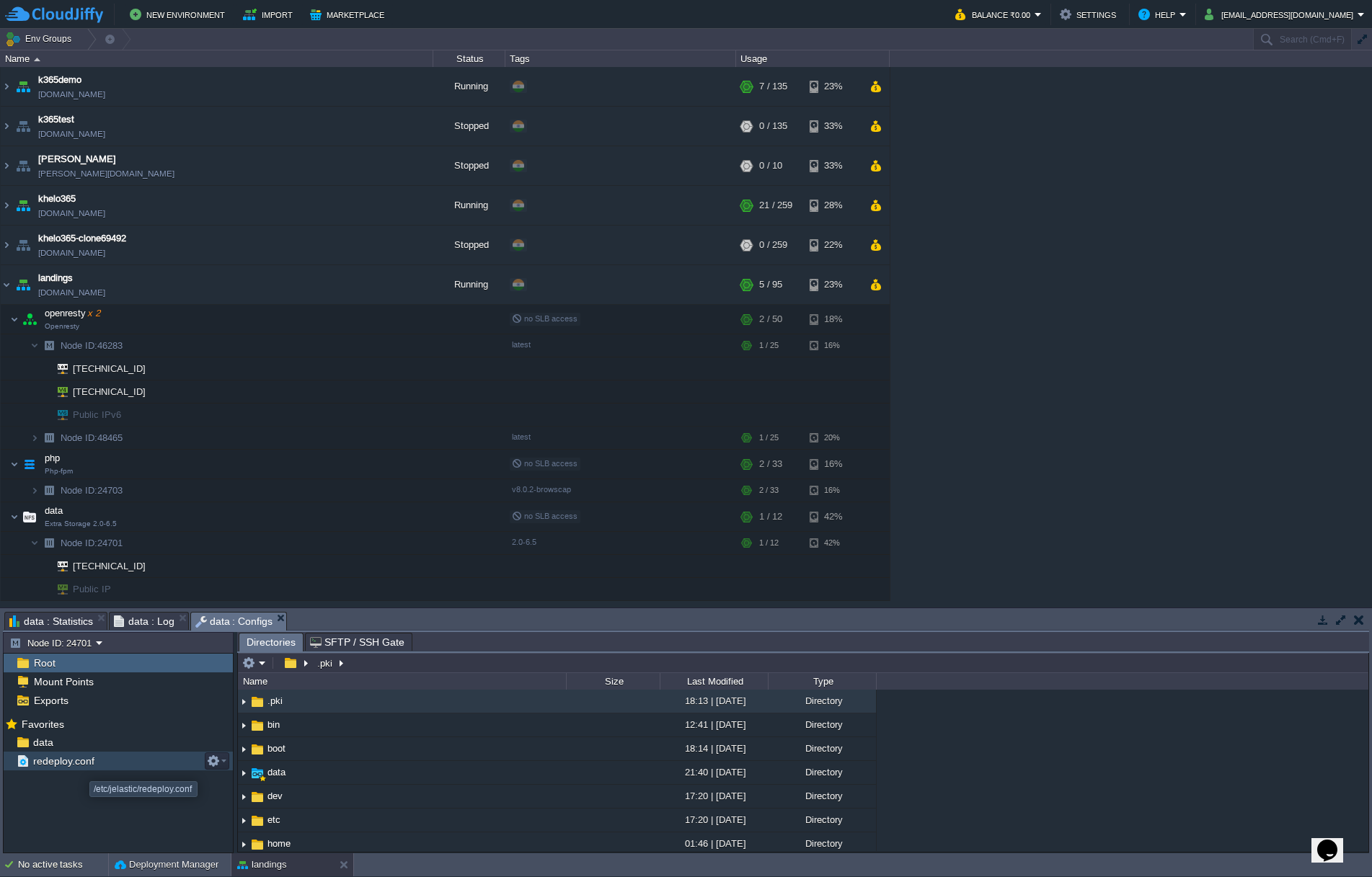
click at [75, 763] on span "redeploy.conf" at bounding box center [63, 761] width 66 height 13
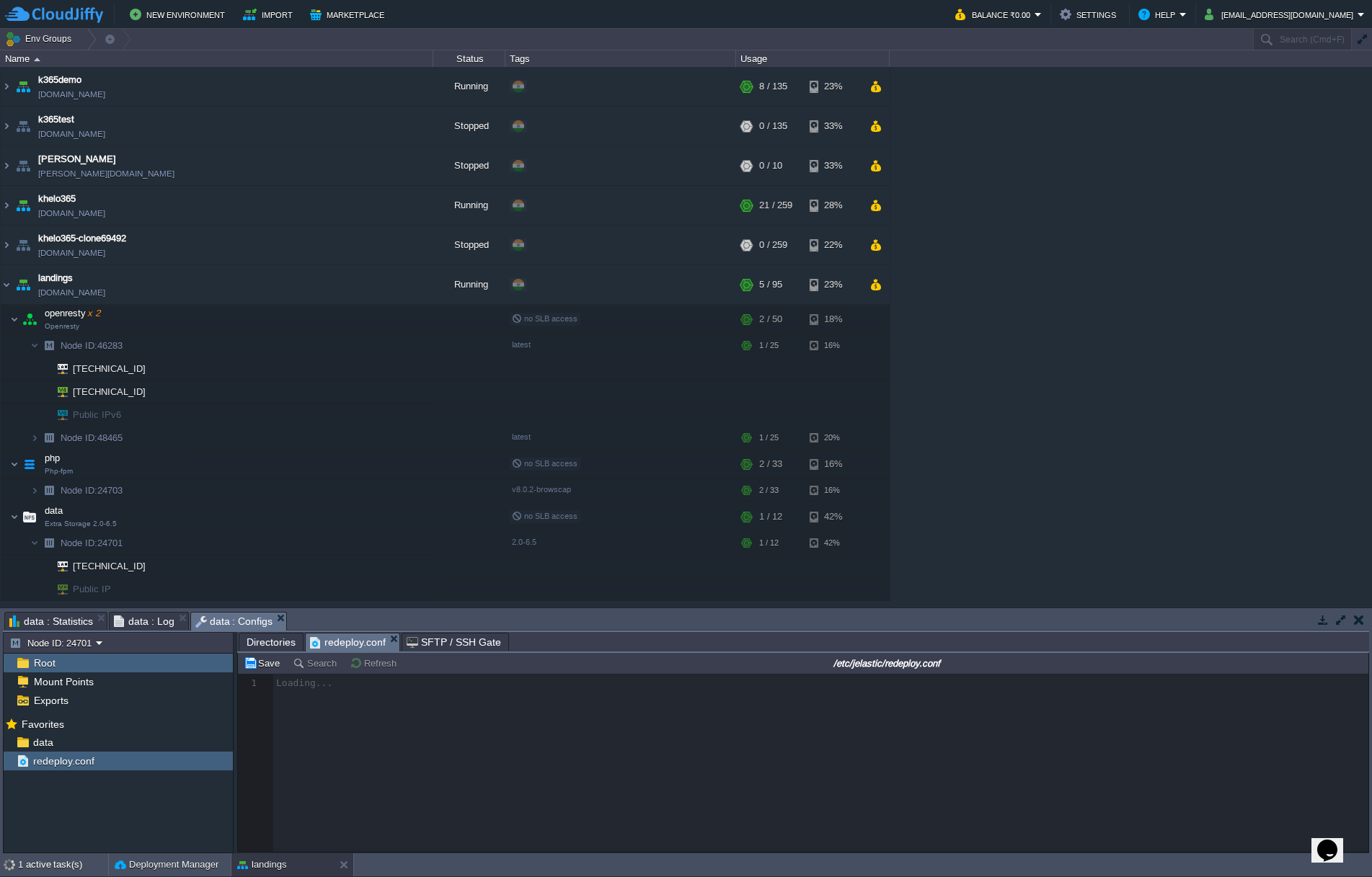
scroll to position [5, 0]
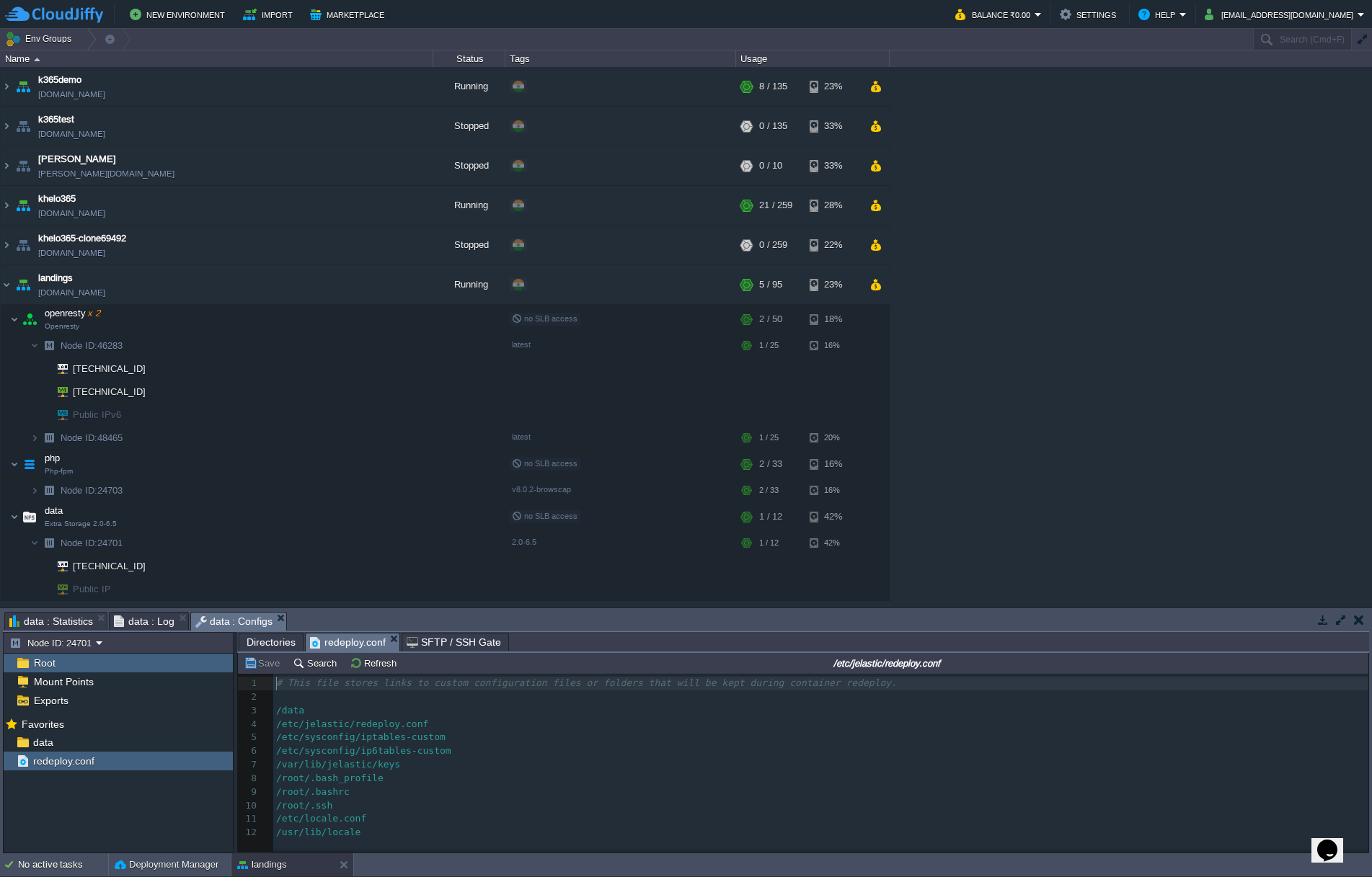
click at [467, 757] on pre "/etc/sysconfig/ip6tables-custom" at bounding box center [823, 751] width 1100 height 14
click at [331, 723] on span "/etc/jelastic/redeploy.conf" at bounding box center [352, 724] width 152 height 11
type textarea "jelastic"
